Goal: Navigation & Orientation: Find specific page/section

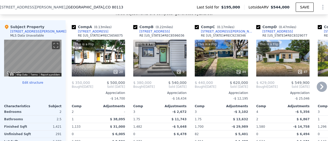
scroll to position [509, 0]
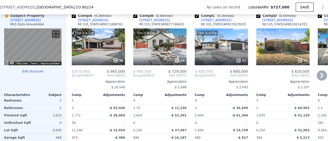
scroll to position [536, 0]
click at [319, 76] on icon at bounding box center [322, 76] width 10 height 10
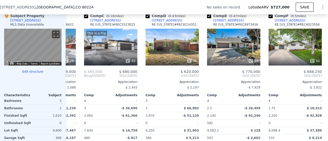
scroll to position [0, 123]
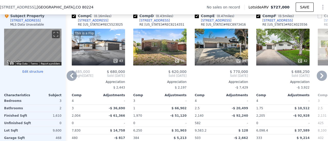
click at [319, 76] on icon at bounding box center [322, 76] width 10 height 10
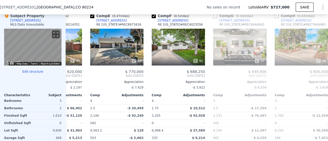
scroll to position [0, 246]
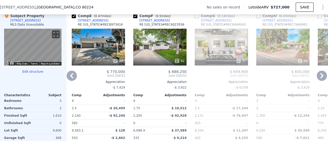
click at [319, 76] on icon at bounding box center [322, 76] width 10 height 10
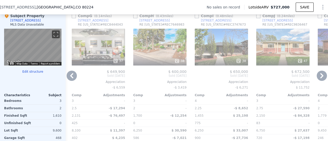
click at [319, 76] on icon at bounding box center [322, 76] width 10 height 10
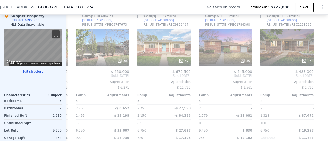
scroll to position [0, 492]
click at [320, 76] on div at bounding box center [324, 91] width 8 height 165
